Goal: Information Seeking & Learning: Learn about a topic

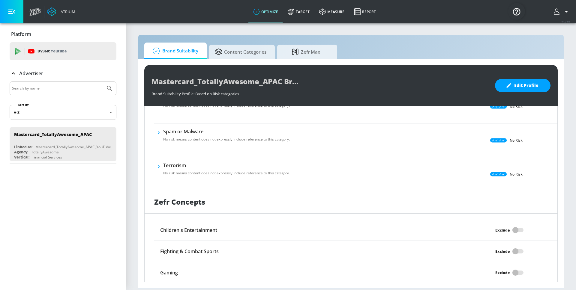
scroll to position [446, 0]
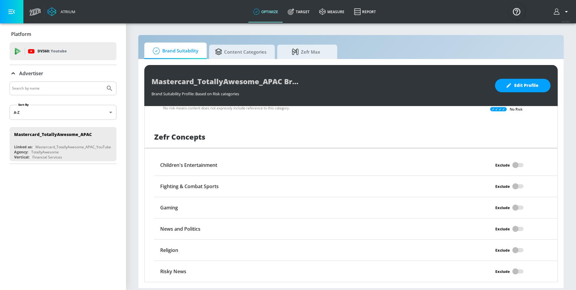
click at [484, 133] on div "Zefr Concepts" at bounding box center [351, 137] width 413 height 23
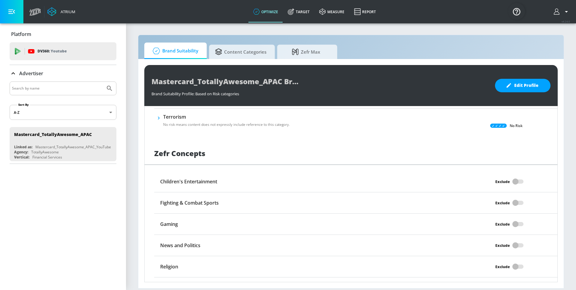
scroll to position [438, 0]
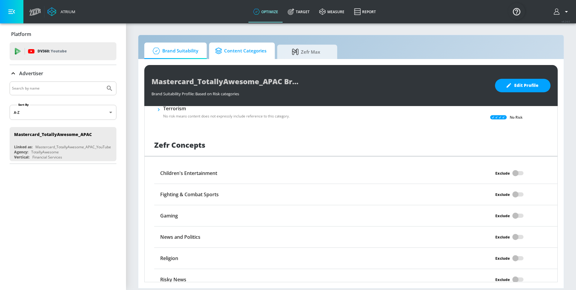
click at [232, 44] on span "Content Categories" at bounding box center [240, 51] width 51 height 14
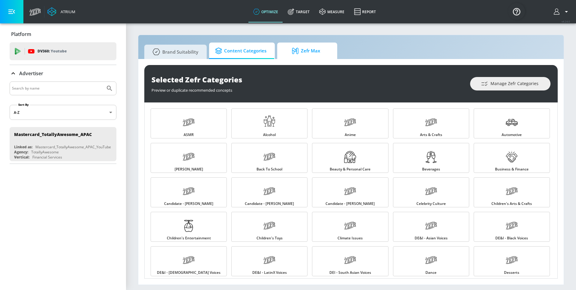
click at [316, 46] on span "Zefr Max" at bounding box center [306, 51] width 46 height 14
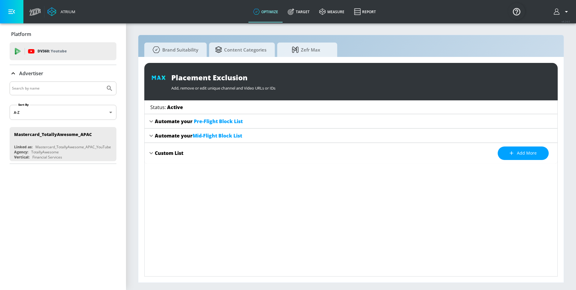
click at [151, 137] on icon at bounding box center [151, 135] width 7 height 7
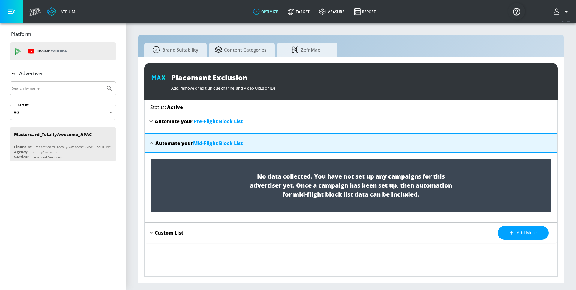
click at [151, 139] on div "Automate your Mid-Flight Block List" at bounding box center [351, 143] width 413 height 20
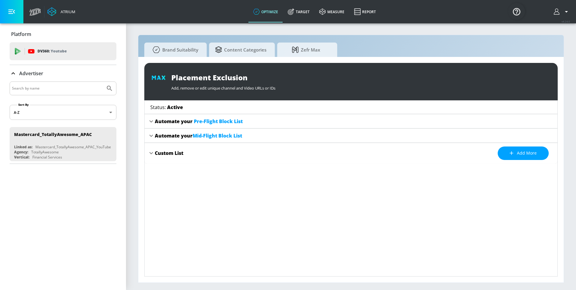
click at [151, 120] on icon at bounding box center [151, 121] width 7 height 7
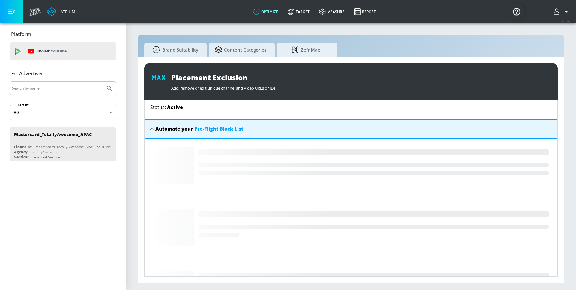
click at [151, 120] on div "Automate your Pre-Flight Block List" at bounding box center [351, 129] width 413 height 20
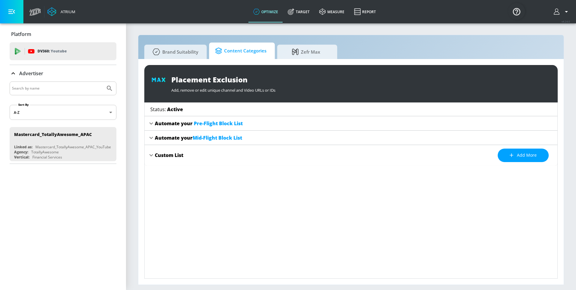
click at [245, 57] on span "Content Categories" at bounding box center [240, 51] width 51 height 14
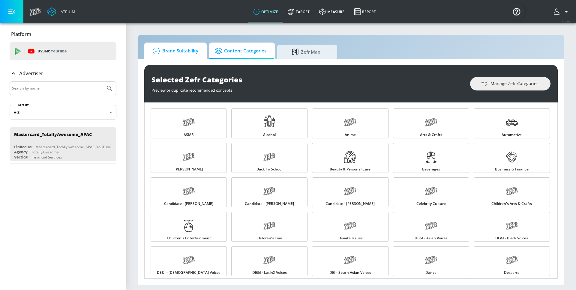
click at [196, 46] on span "Brand Suitability" at bounding box center [174, 51] width 48 height 14
